Goal: Task Accomplishment & Management: Use online tool/utility

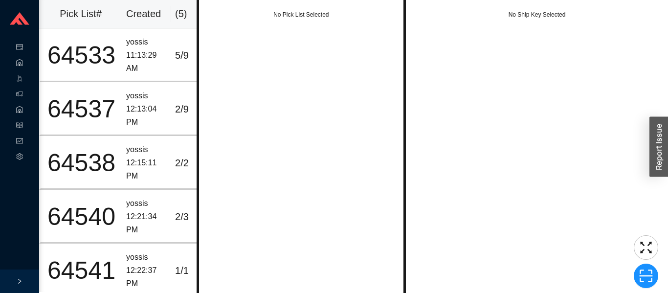
scroll to position [0, 21]
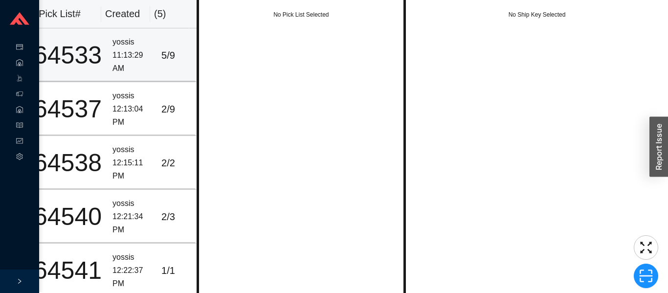
click at [112, 55] on div "11:13:29 AM" at bounding box center [132, 62] width 41 height 26
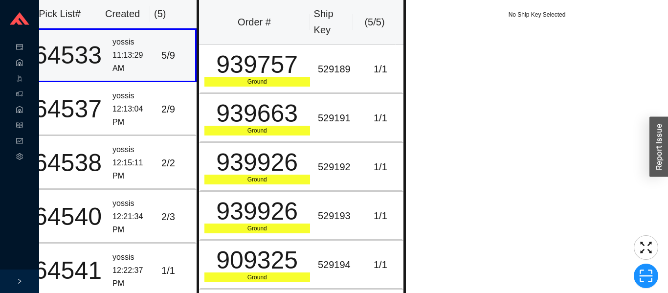
click at [127, 107] on div "12:13:04 PM" at bounding box center [132, 116] width 41 height 26
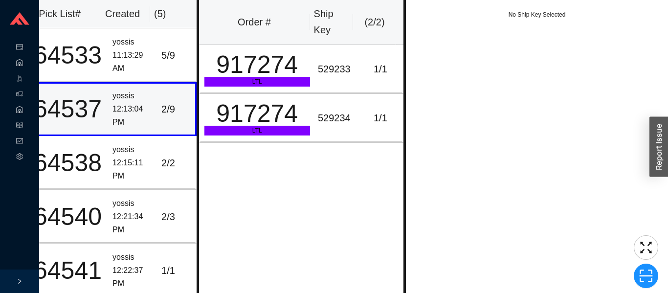
click at [131, 156] on div "12:15:11 PM" at bounding box center [132, 169] width 41 height 26
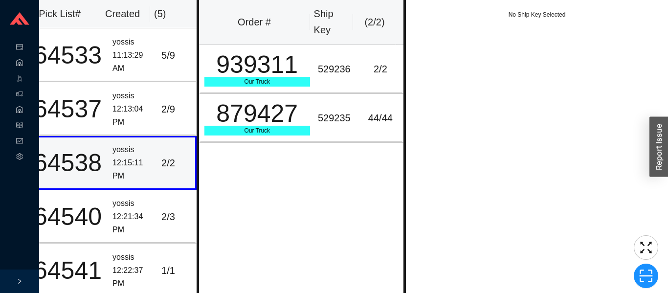
click at [133, 198] on div "yossis" at bounding box center [132, 203] width 41 height 13
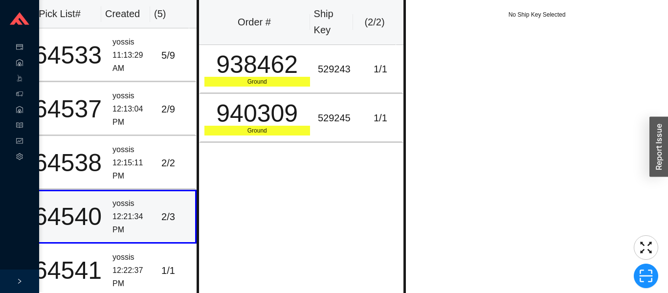
scroll to position [13, 21]
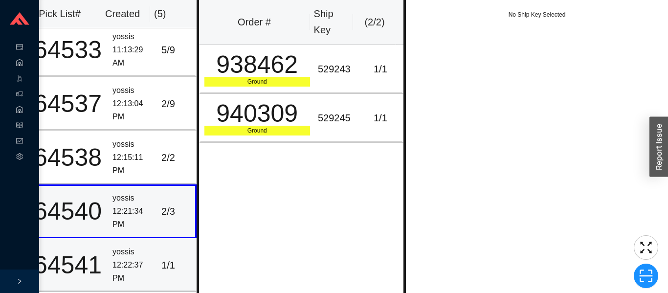
click at [130, 259] on div "12:22:37 PM" at bounding box center [132, 272] width 41 height 26
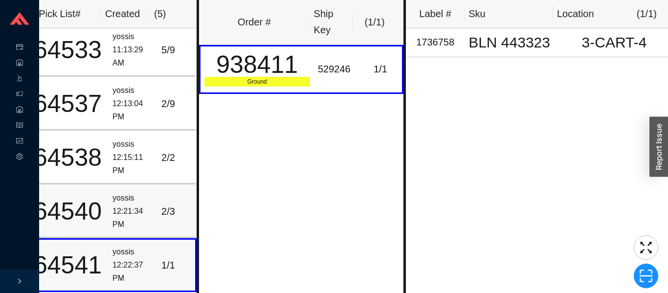
click at [124, 184] on td "yossis 12:21:34 PM" at bounding box center [133, 211] width 49 height 54
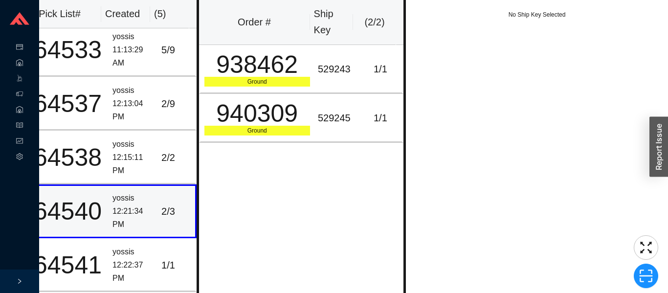
click at [109, 167] on td "yossis 12:15:11 PM" at bounding box center [133, 158] width 49 height 54
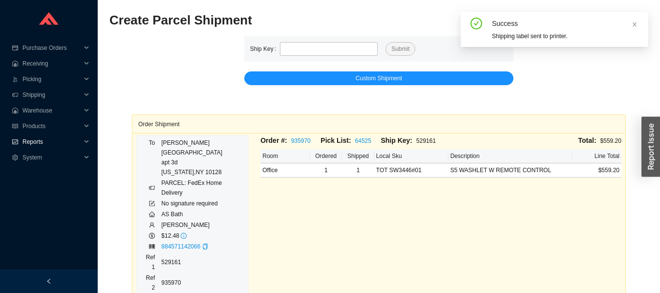
click at [33, 141] on span "Reports" at bounding box center [51, 142] width 59 height 16
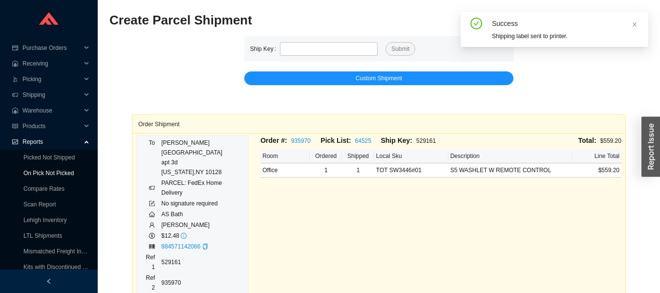
click at [26, 171] on link "On Pick Not Picked" at bounding box center [48, 173] width 50 height 7
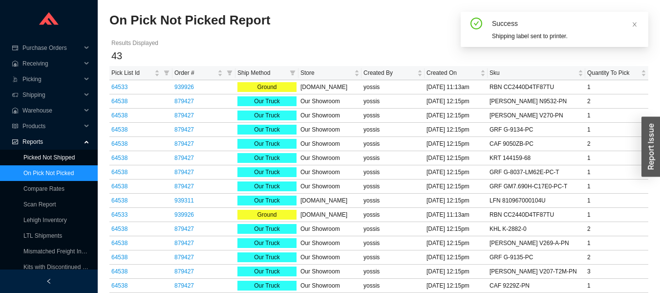
click at [32, 154] on link "Picked Not Shipped" at bounding box center [48, 157] width 51 height 7
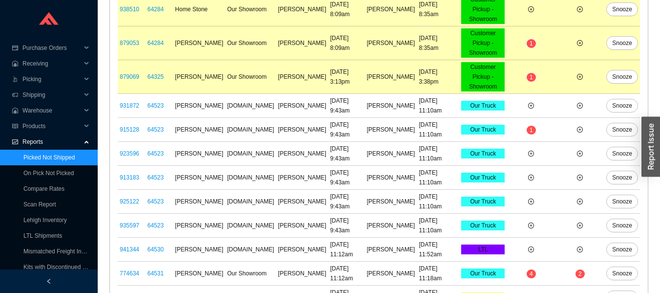
scroll to position [691, 0]
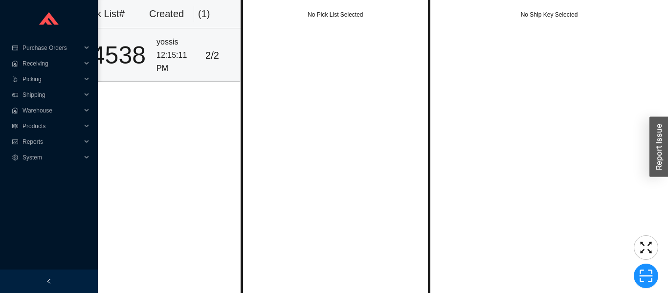
click at [173, 60] on div "12:15:11 PM" at bounding box center [176, 62] width 41 height 26
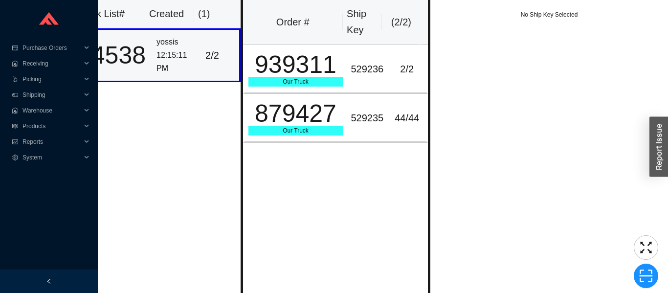
click at [335, 65] on div "939311" at bounding box center [295, 64] width 95 height 24
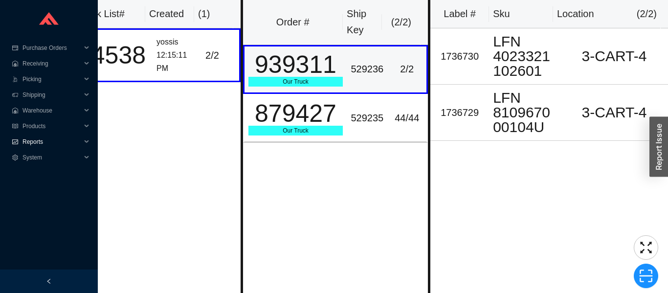
click at [27, 138] on span "Reports" at bounding box center [51, 142] width 59 height 16
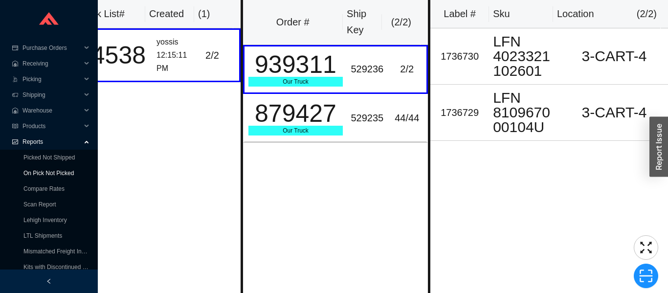
click at [37, 171] on link "On Pick Not Picked" at bounding box center [48, 173] width 50 height 7
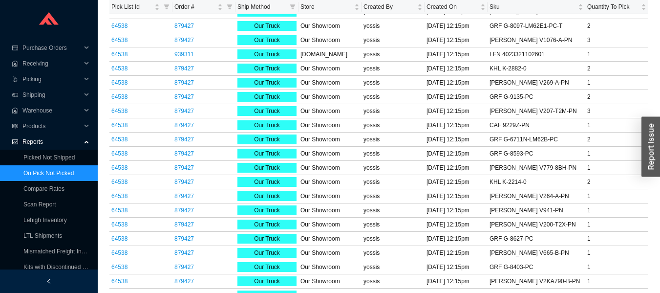
scroll to position [255, 0]
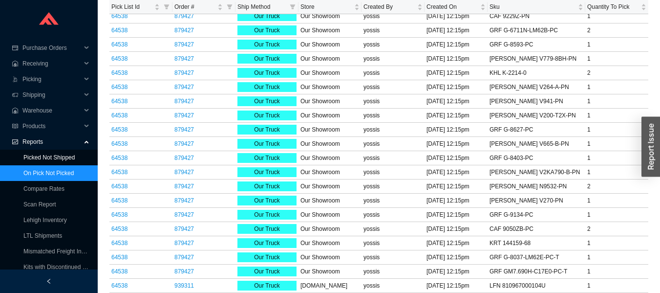
click at [26, 161] on link "Picked Not Shipped" at bounding box center [48, 157] width 51 height 7
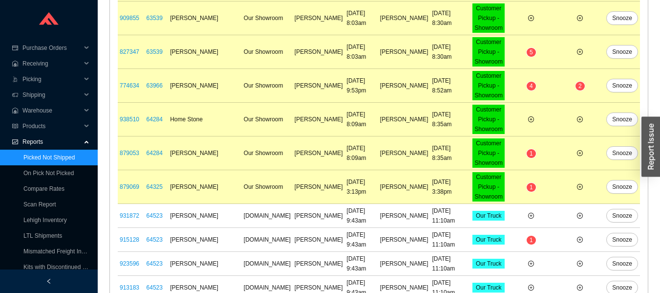
scroll to position [626, 0]
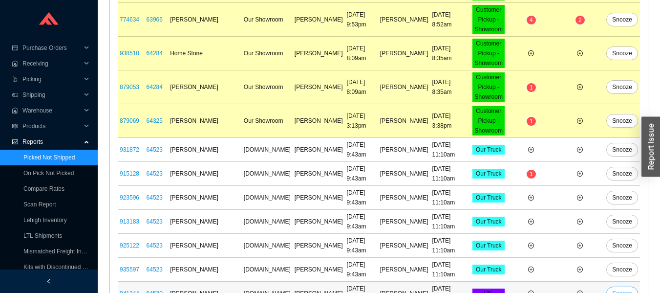
click at [624, 288] on span "Snooze" at bounding box center [622, 293] width 20 height 10
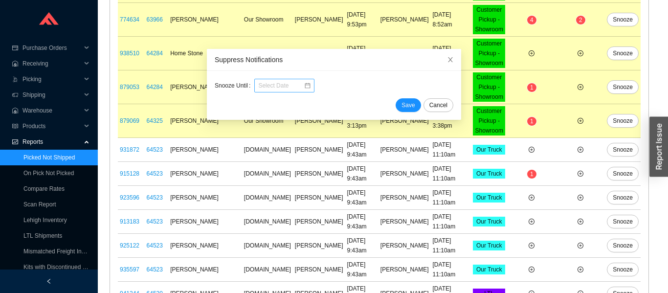
click at [291, 87] on input at bounding box center [280, 86] width 45 height 10
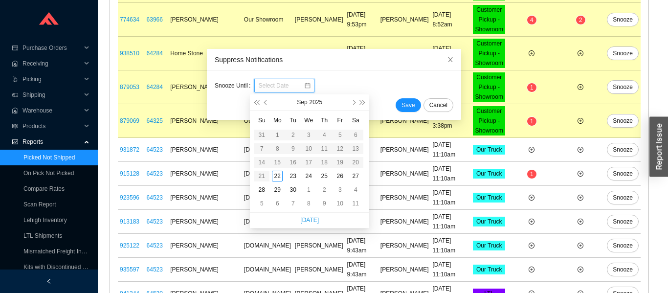
click at [293, 188] on div "30" at bounding box center [292, 189] width 11 height 11
type input "09/30/2025"
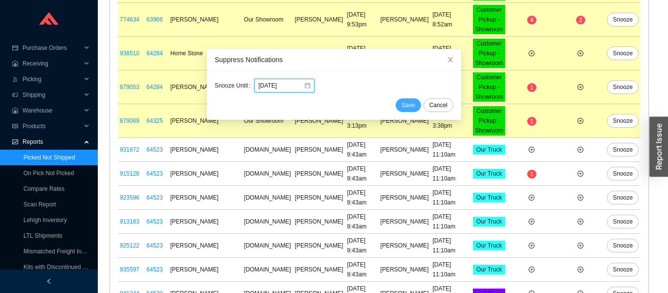
click at [401, 103] on span "Save" at bounding box center [407, 105] width 13 height 10
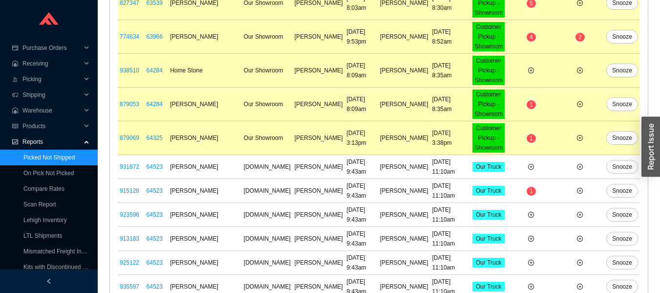
scroll to position [667, 0]
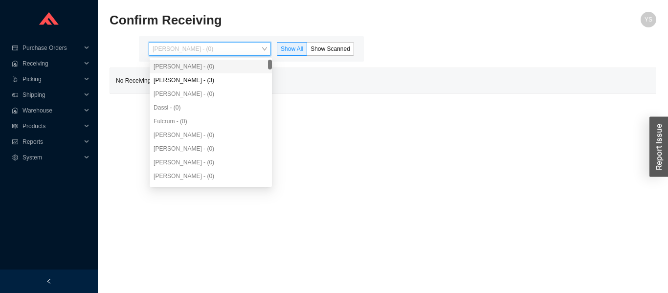
click at [178, 68] on div "Yossi Siff - (0)" at bounding box center [210, 66] width 114 height 9
click at [220, 80] on div "Angel Negron - (3)" at bounding box center [210, 80] width 114 height 9
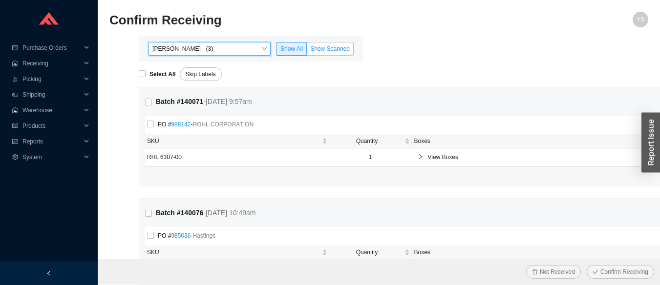
click at [349, 43] on label "Show Scanned" at bounding box center [330, 49] width 47 height 14
click at [307, 51] on input "Show Scanned" at bounding box center [307, 51] width 0 height 0
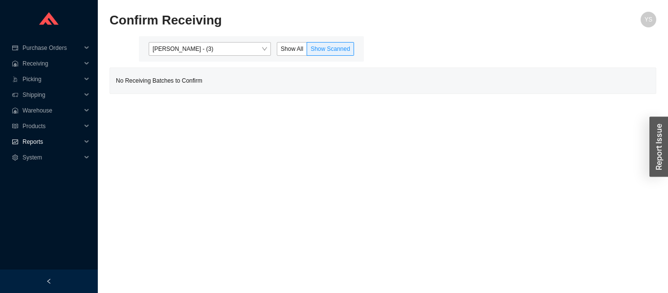
click at [43, 137] on span "Reports" at bounding box center [51, 142] width 59 height 16
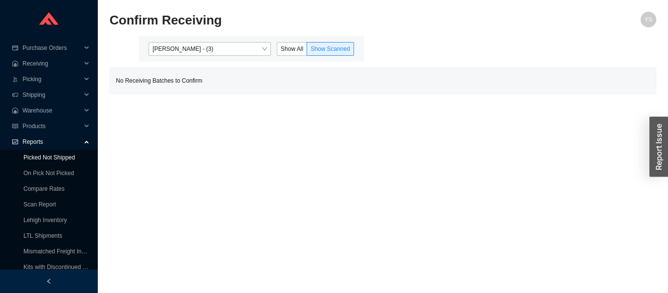
click at [41, 161] on link "Picked Not Shipped" at bounding box center [48, 157] width 51 height 7
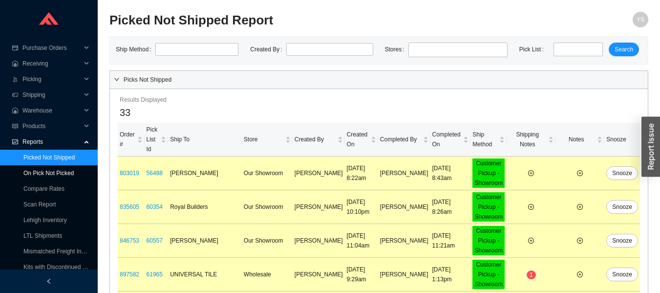
click at [56, 173] on link "On Pick Not Picked" at bounding box center [48, 173] width 50 height 7
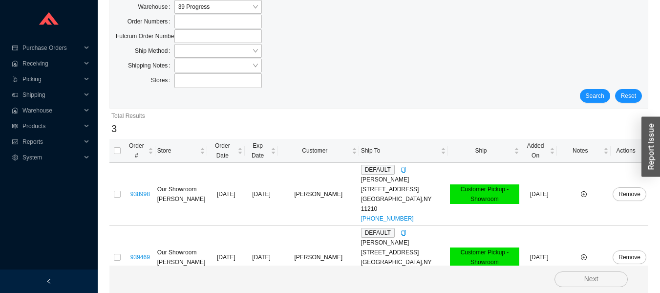
scroll to position [90, 0]
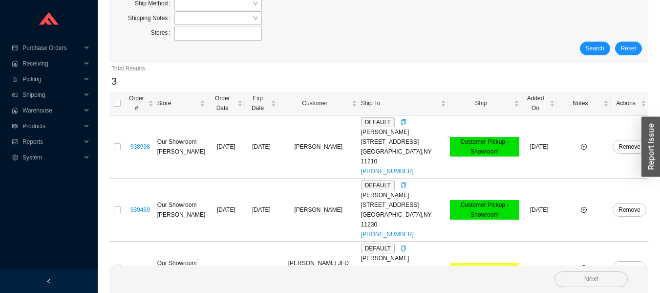
click at [119, 264] on input "checkbox" at bounding box center [117, 267] width 7 height 7
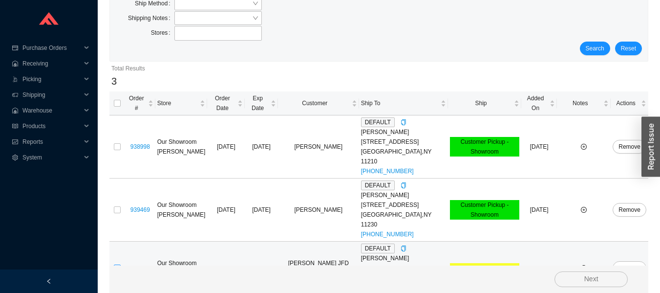
checkbox input "true"
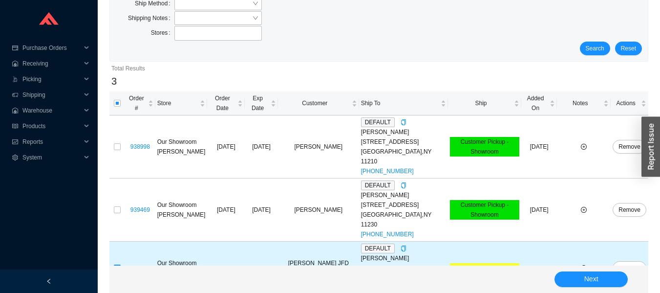
click at [576, 274] on button "Next" at bounding box center [591, 279] width 73 height 16
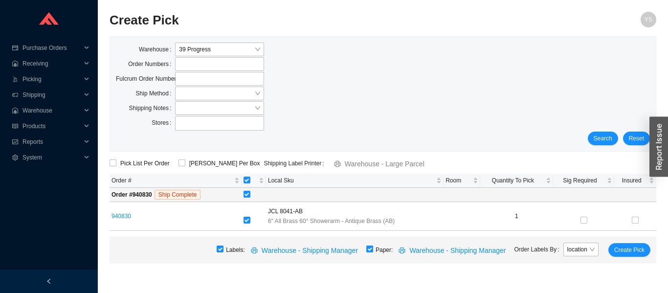
click at [373, 250] on input "checkbox" at bounding box center [369, 248] width 7 height 7
checkbox input "false"
click at [622, 249] on span "Create Pick" at bounding box center [629, 250] width 30 height 10
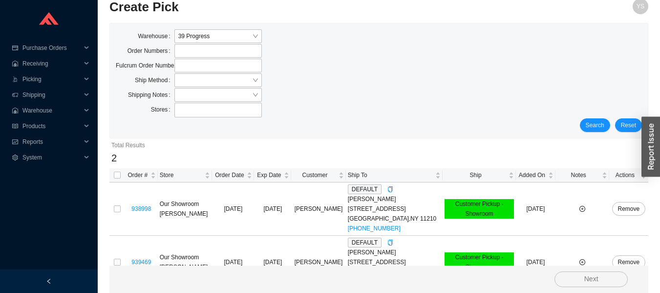
scroll to position [37, 0]
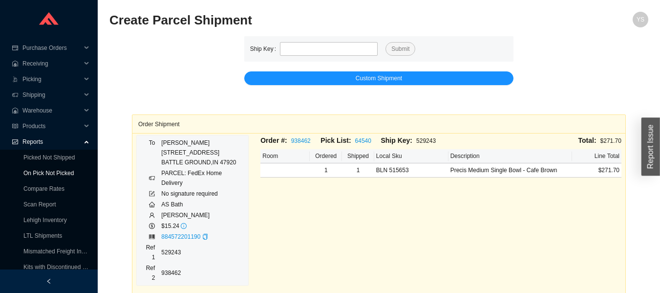
click at [31, 170] on link "On Pick Not Picked" at bounding box center [48, 173] width 50 height 7
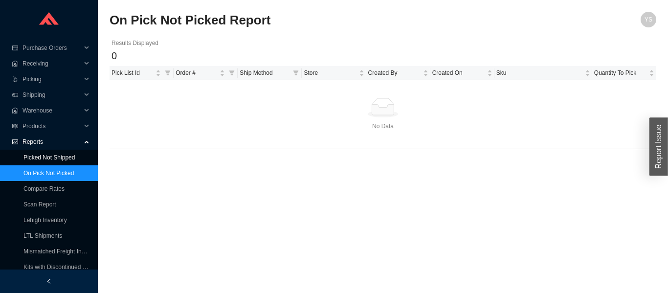
click at [34, 154] on link "Picked Not Shipped" at bounding box center [48, 157] width 51 height 7
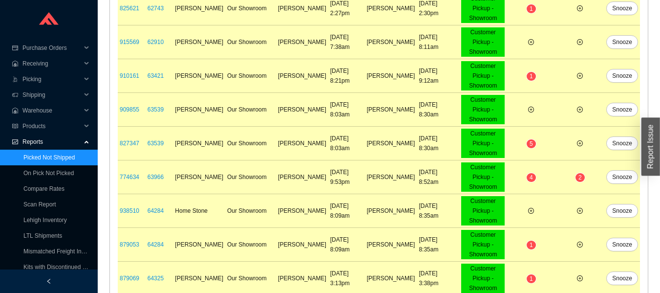
scroll to position [523, 0]
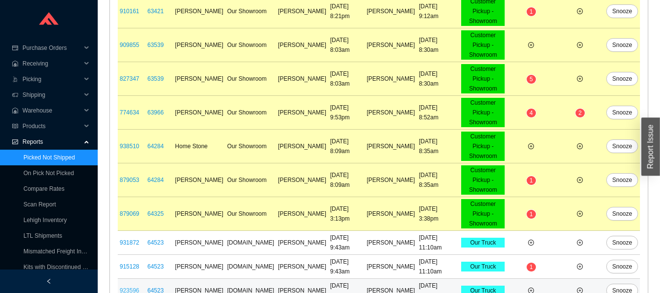
click at [127, 287] on link "923596" at bounding box center [130, 290] width 20 height 7
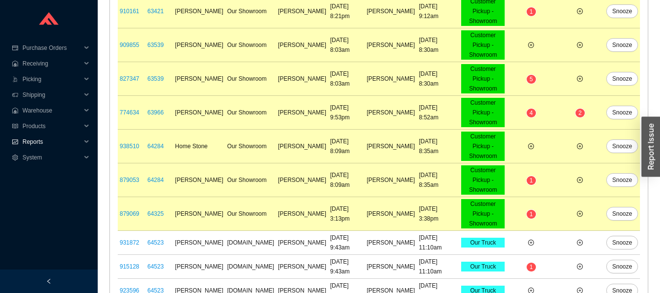
click at [27, 136] on span "Reports" at bounding box center [51, 142] width 59 height 16
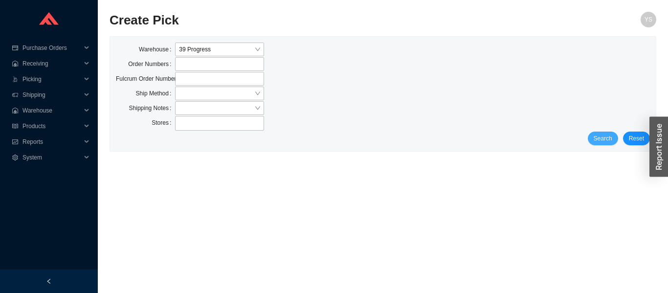
click at [600, 138] on span "Search" at bounding box center [602, 138] width 19 height 10
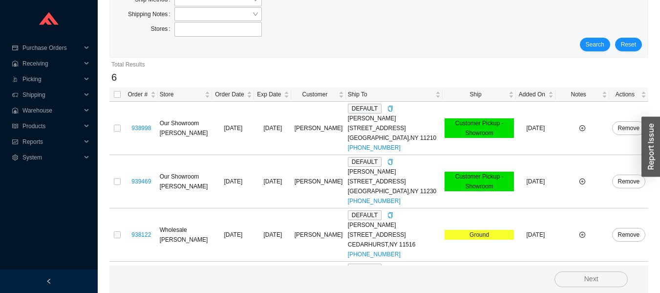
scroll to position [250, 0]
